Goal: Use online tool/utility: Utilize a website feature to perform a specific function

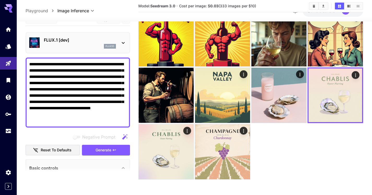
scroll to position [1118, 0]
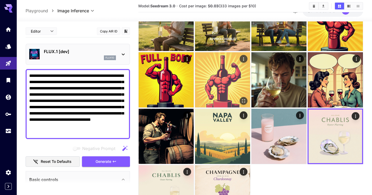
click at [242, 101] on icon "Open in fullscreen" at bounding box center [243, 100] width 5 height 5
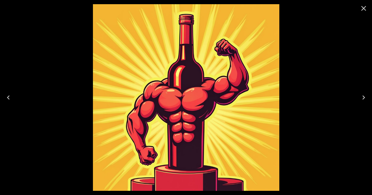
click at [364, 9] on icon "Close" at bounding box center [363, 8] width 8 height 8
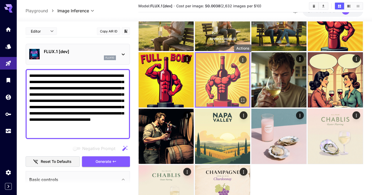
click at [242, 60] on icon "Actions" at bounding box center [242, 59] width 5 height 5
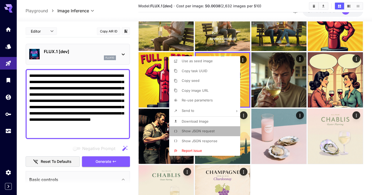
click at [208, 134] on li "Show JSON request" at bounding box center [206, 131] width 74 height 10
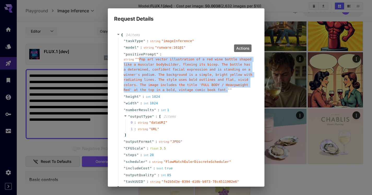
drag, startPoint x: 227, startPoint y: 91, endPoint x: 138, endPoint y: 58, distance: 94.5
click at [138, 58] on span "" "Pop art vector illustration of a red wine bottle shaped like a muscular body…" at bounding box center [188, 74] width 129 height 34
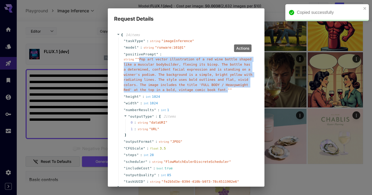
copy span "Pop art vector illustration of a red wine bottle shaped like a muscular bodybui…"
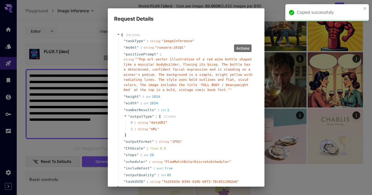
click at [75, 101] on div "Request Details { 14 item s " taskType " : string " imageInference " " model " …" at bounding box center [186, 97] width 372 height 195
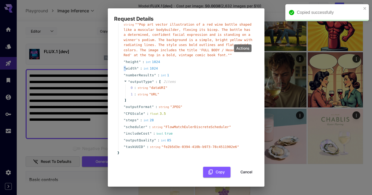
click at [243, 172] on button "Cancel" at bounding box center [246, 172] width 23 height 11
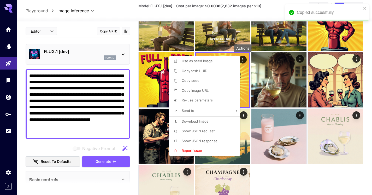
click at [78, 127] on div at bounding box center [186, 97] width 372 height 195
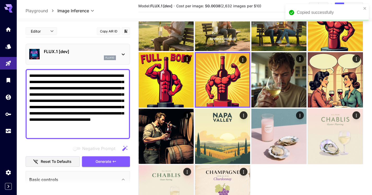
click at [78, 127] on div "Use as seed image Copy task UUID Copy seed Copy image URL Re-use parameters Sen…" at bounding box center [39, 97] width 79 height 195
click at [80, 113] on textarea "**********" at bounding box center [77, 104] width 97 height 63
paste textarea
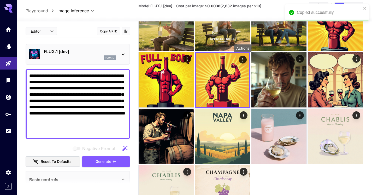
click at [80, 113] on textarea "**********" at bounding box center [77, 104] width 97 height 63
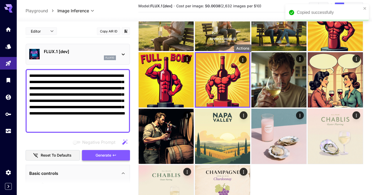
type textarea "**********"
click at [112, 153] on button "Generate" at bounding box center [106, 155] width 48 height 11
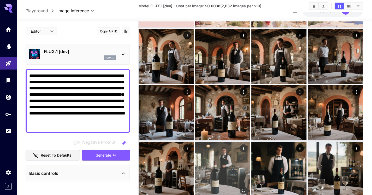
scroll to position [0, 0]
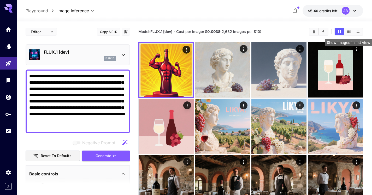
click at [360, 32] on icon "Show images in list view" at bounding box center [358, 32] width 4 height 4
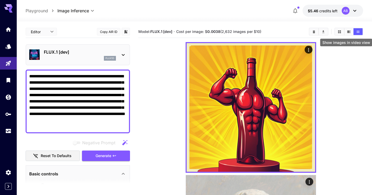
click at [350, 33] on icon "Show images in video view" at bounding box center [349, 32] width 4 height 4
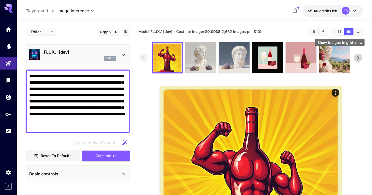
click at [342, 32] on button "Show images in grid view" at bounding box center [339, 31] width 9 height 7
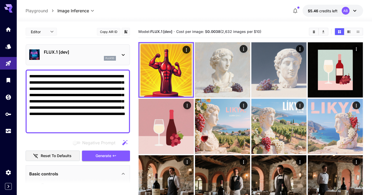
click at [354, 9] on icon at bounding box center [355, 11] width 6 height 6
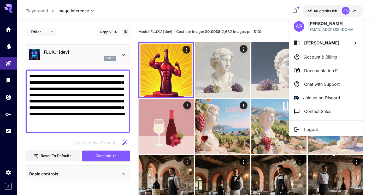
click at [8, 99] on div at bounding box center [186, 97] width 372 height 195
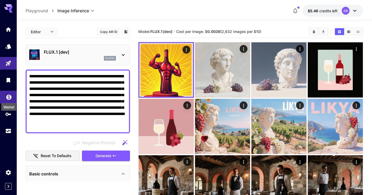
click at [8, 98] on icon "Wallet" at bounding box center [8, 95] width 5 height 5
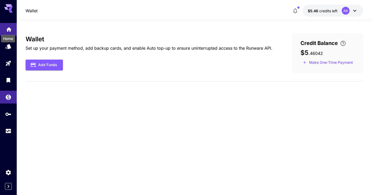
click at [9, 29] on icon "Home" at bounding box center [8, 28] width 5 height 4
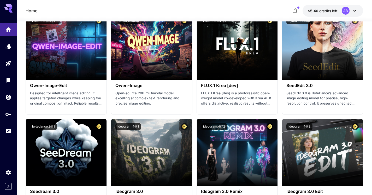
scroll to position [705, 0]
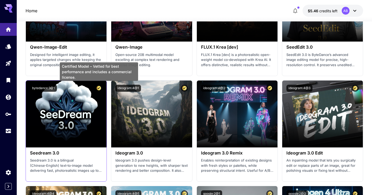
click at [99, 88] on icon "Certified Model – Vetted for best performance and includes a commercial license." at bounding box center [98, 88] width 5 height 5
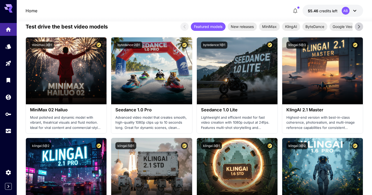
scroll to position [122, 0]
